Goal: Task Accomplishment & Management: Manage account settings

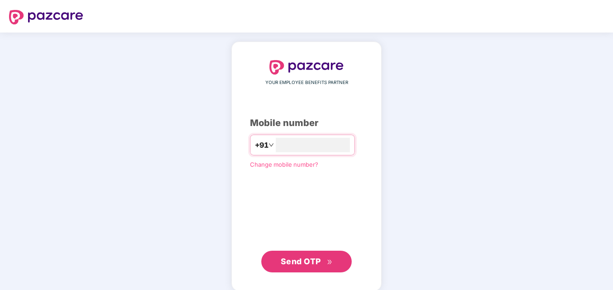
type input "**********"
click at [305, 257] on span "Send OTP" at bounding box center [301, 260] width 40 height 9
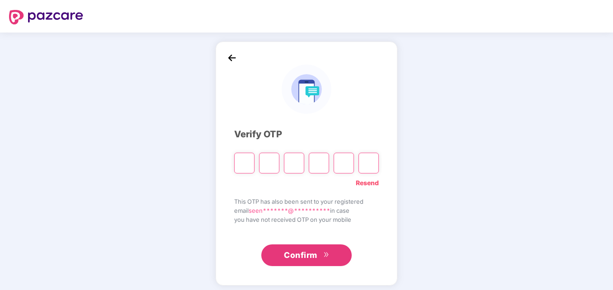
type input "*"
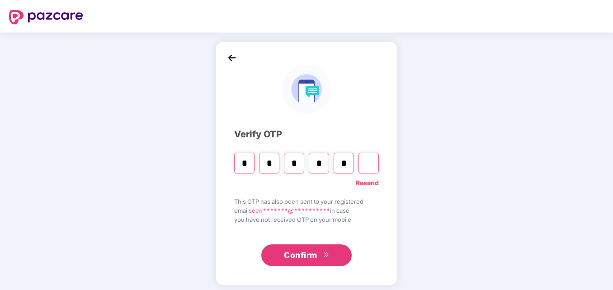
type input "*"
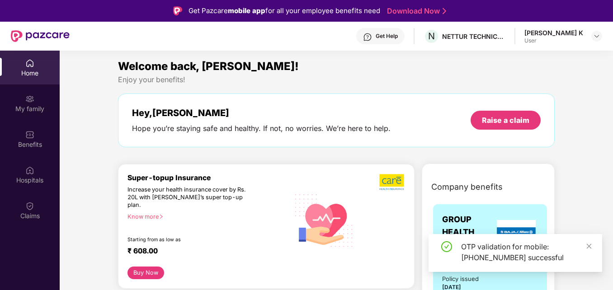
scroll to position [254, 0]
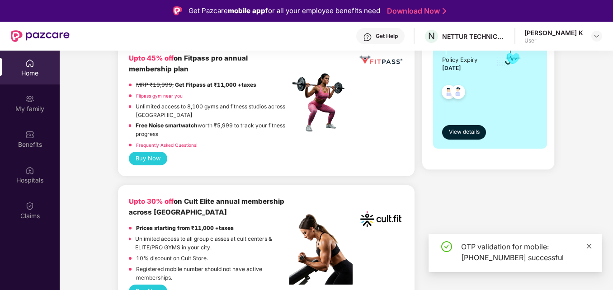
click at [589, 246] on icon "close" at bounding box center [589, 246] width 5 height 5
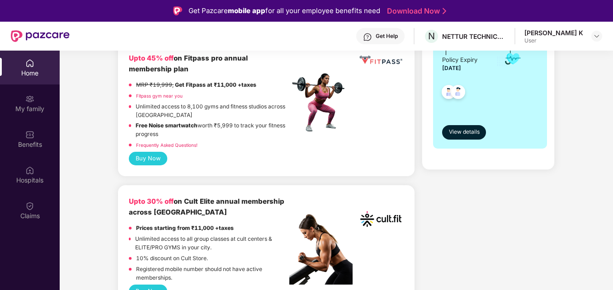
drag, startPoint x: 614, startPoint y: 77, endPoint x: 612, endPoint y: 65, distance: 12.3
drag, startPoint x: 613, startPoint y: 78, endPoint x: 37, endPoint y: 69, distance: 576.1
click at [37, 69] on div "Home" at bounding box center [30, 73] width 60 height 9
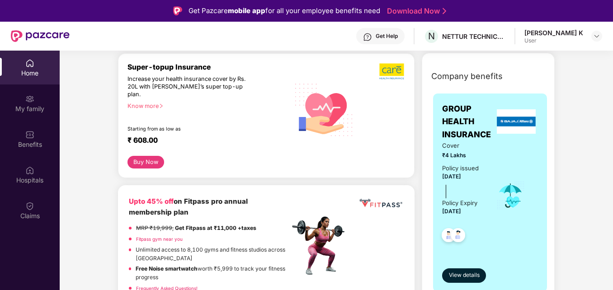
scroll to position [120, 0]
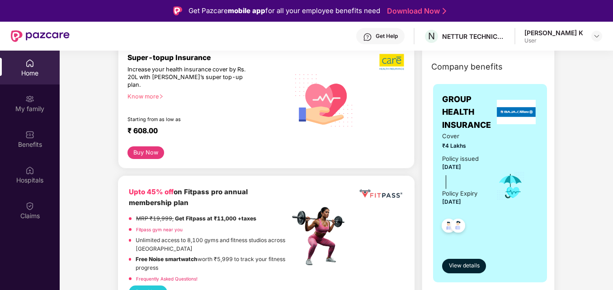
click at [153, 93] on div "Know more" at bounding box center [206, 96] width 156 height 6
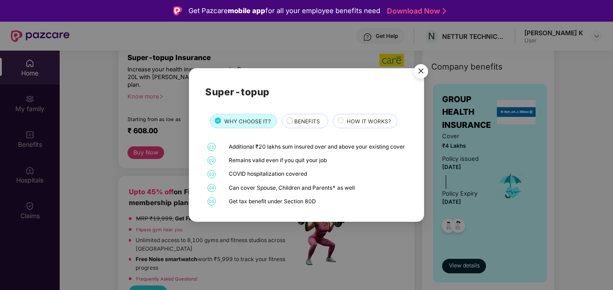
click at [297, 120] on span "BENEFITS" at bounding box center [307, 122] width 26 height 8
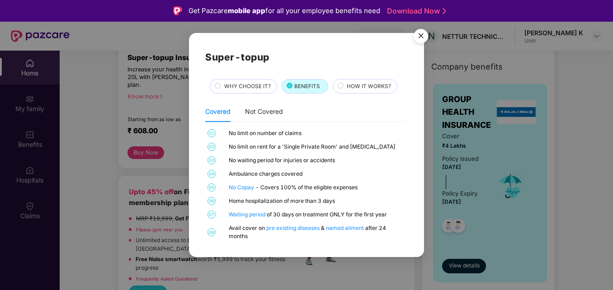
click at [342, 87] on div "HOW IT WORKS?" at bounding box center [367, 86] width 51 height 9
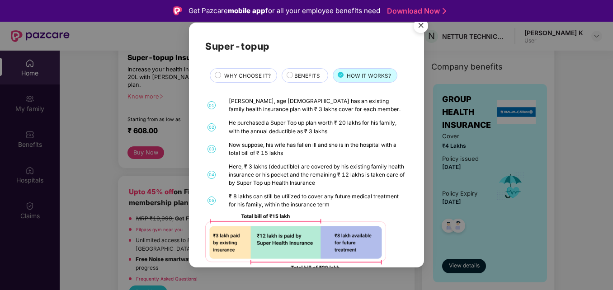
drag, startPoint x: 413, startPoint y: 227, endPoint x: 387, endPoint y: 39, distance: 189.4
click at [387, 39] on h2 "Super-topup" at bounding box center [306, 46] width 203 height 15
click at [421, 25] on img "Close" at bounding box center [420, 26] width 25 height 25
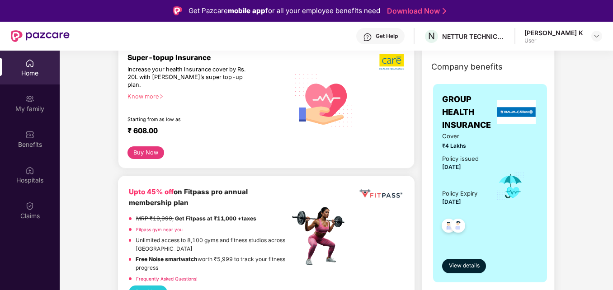
click at [151, 146] on button "Buy Now" at bounding box center [146, 152] width 36 height 13
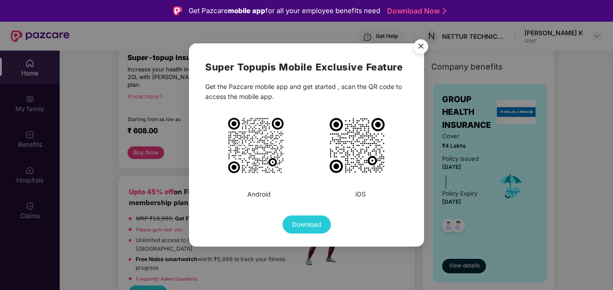
click at [421, 47] on img "Close" at bounding box center [420, 47] width 25 height 25
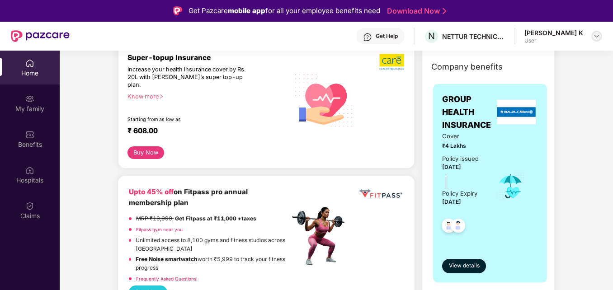
click at [601, 38] on div at bounding box center [596, 36] width 11 height 11
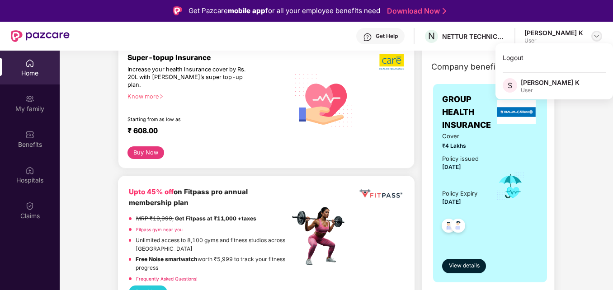
click at [594, 37] on img at bounding box center [596, 36] width 7 height 7
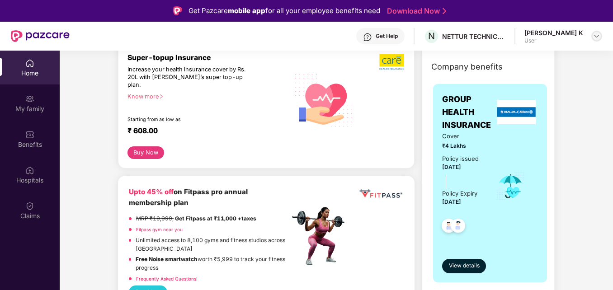
click at [593, 36] on img at bounding box center [596, 36] width 7 height 7
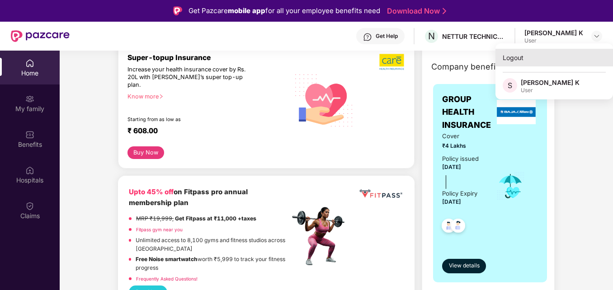
click at [563, 53] on div "Logout" at bounding box center [555, 58] width 118 height 18
